Goal: Transaction & Acquisition: Purchase product/service

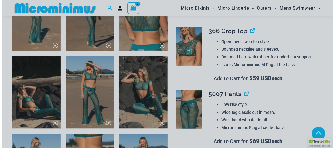
scroll to position [309, 0]
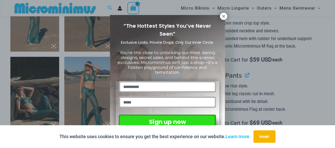
drag, startPoint x: 223, startPoint y: 15, endPoint x: 220, endPoint y: 15, distance: 3.1
click at [222, 14] on icon at bounding box center [223, 16] width 5 height 5
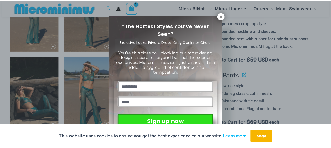
scroll to position [306, 0]
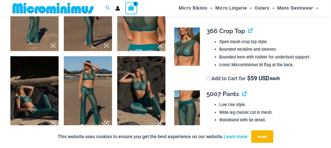
click at [88, 88] on img at bounding box center [88, 92] width 48 height 72
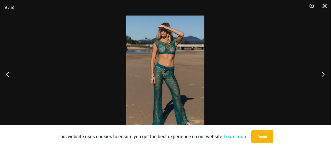
click at [168, 75] on img at bounding box center [165, 74] width 78 height 117
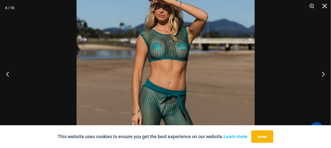
click at [192, 93] on img at bounding box center [165, 106] width 178 height 267
click at [311, 5] on button "Zoom" at bounding box center [309, 8] width 13 height 16
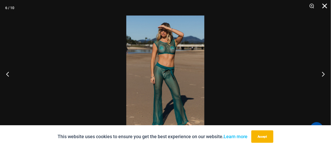
click at [324, 4] on button "Close" at bounding box center [322, 8] width 13 height 16
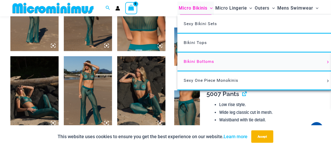
click at [186, 62] on span "Bikini Bottoms" at bounding box center [198, 61] width 30 height 5
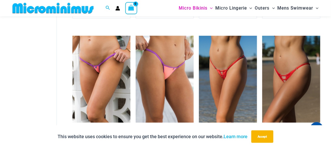
scroll to position [414, 0]
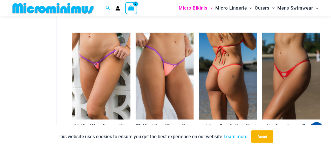
click at [228, 74] on img at bounding box center [228, 76] width 58 height 87
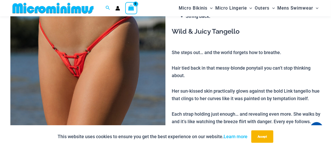
scroll to position [86, 0]
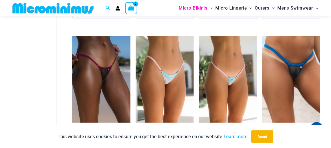
scroll to position [1255, 0]
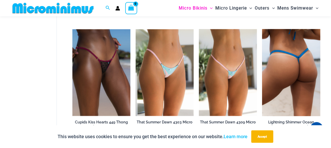
click at [283, 72] on img at bounding box center [291, 72] width 58 height 87
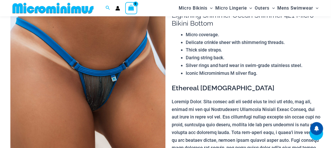
scroll to position [86, 0]
